Goal: Task Accomplishment & Management: Use online tool/utility

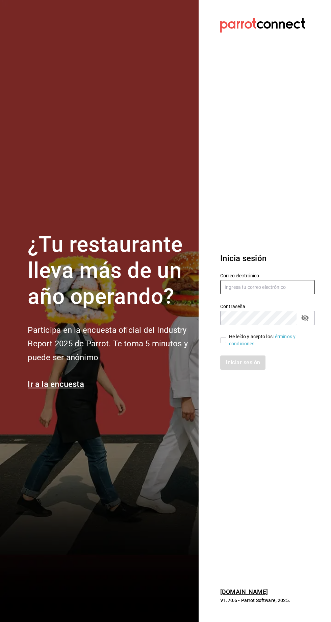
click at [275, 294] on input "text" at bounding box center [267, 287] width 95 height 14
type input "amtz7274@gmail.com"
click at [211, 360] on section "Datos incorrectos. Verifica que tu Correo o Contraseña estén bien escritos. Ini…" at bounding box center [265, 311] width 133 height 622
click at [224, 343] on input "He leído y acepto los Términos y condiciones." at bounding box center [223, 340] width 6 height 6
checkbox input "true"
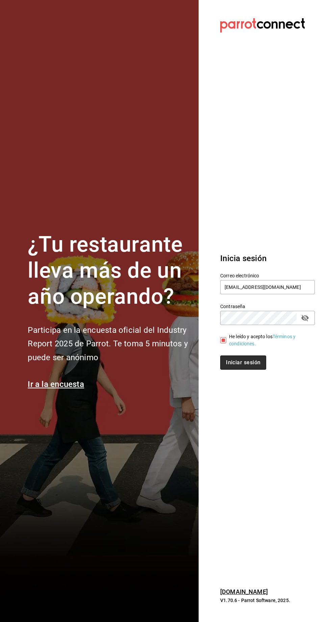
click at [254, 370] on button "Iniciar sesión" at bounding box center [243, 362] width 46 height 14
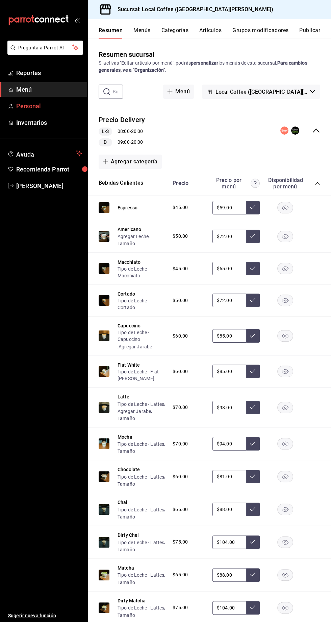
click at [11, 104] on icon "mailbox folders" at bounding box center [10, 105] width 5 height 5
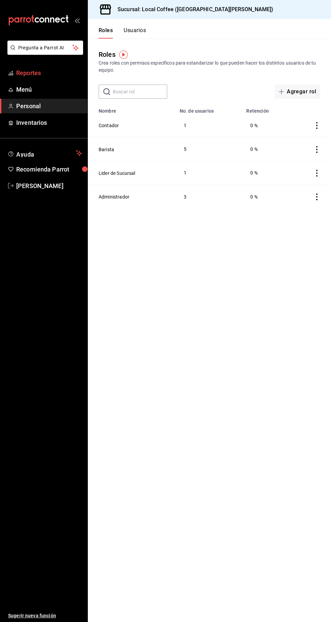
click at [11, 72] on icon "mailbox folders" at bounding box center [10, 72] width 5 height 5
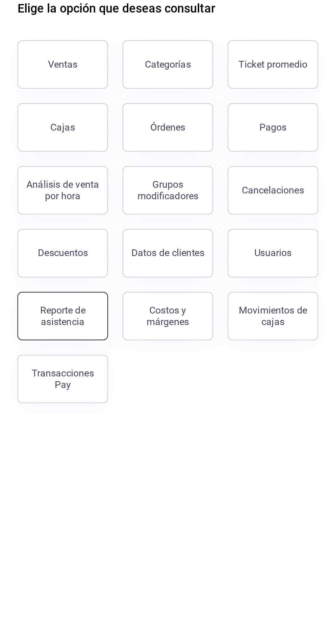
click at [123, 231] on div "Reporte de asistencia" at bounding box center [124, 231] width 42 height 13
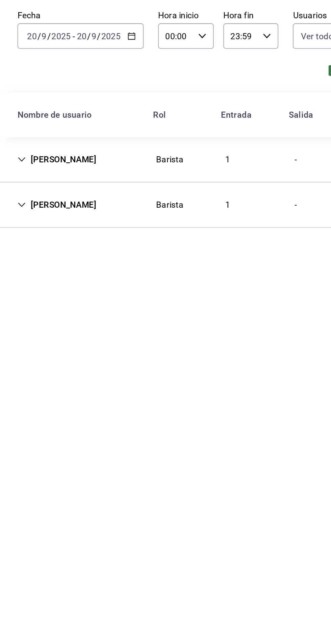
click at [102, 169] on icon "Cell" at bounding box center [101, 168] width 5 height 5
